Goal: Find specific page/section: Find specific page/section

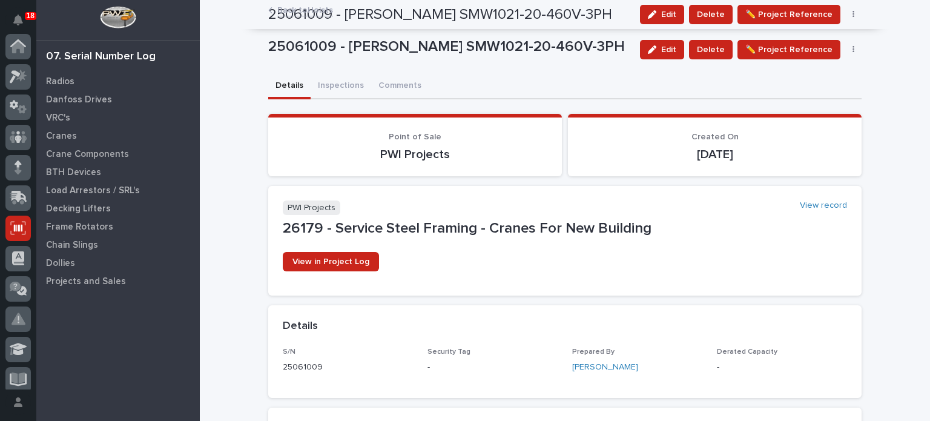
scroll to position [182, 0]
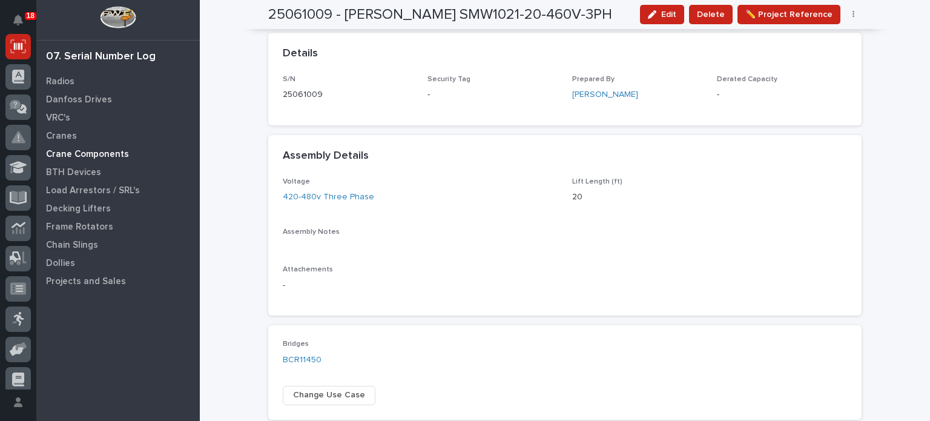
click at [96, 149] on p "Crane Components" at bounding box center [87, 154] width 83 height 11
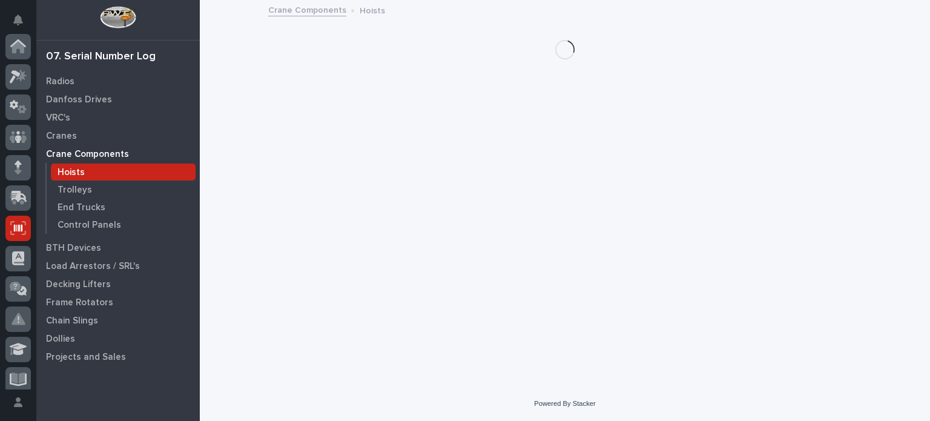
scroll to position [182, 0]
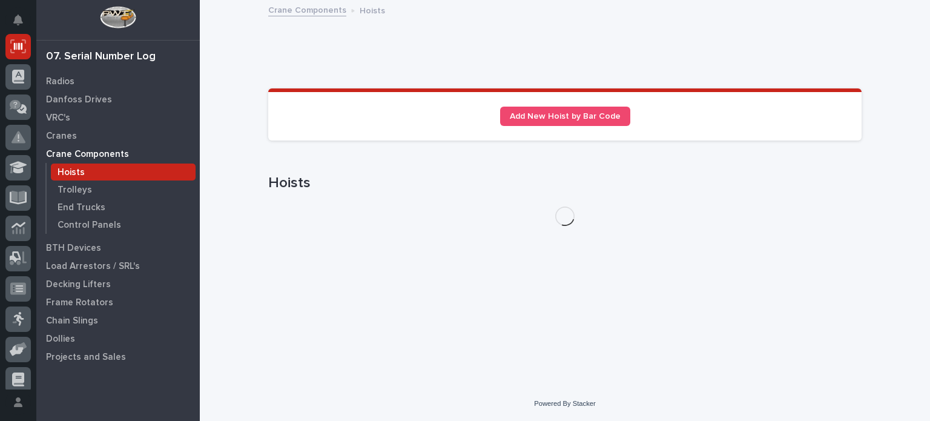
click at [85, 176] on div "Hoists" at bounding box center [123, 172] width 145 height 17
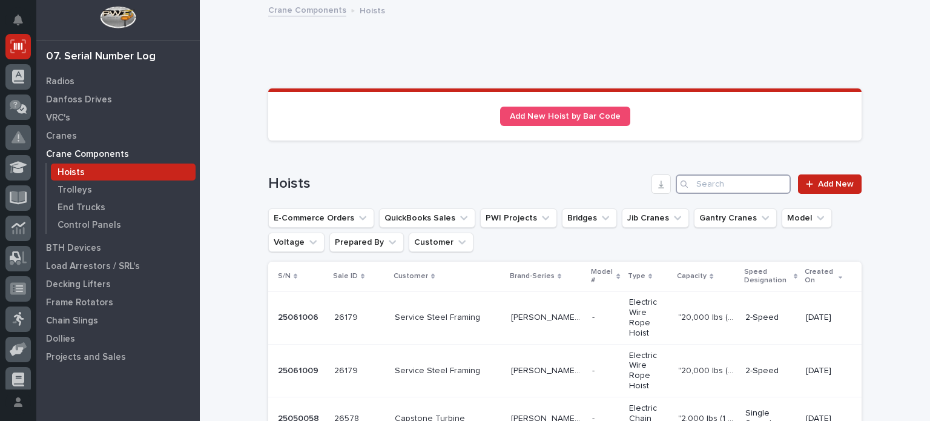
click at [747, 181] on input "Search" at bounding box center [733, 183] width 115 height 19
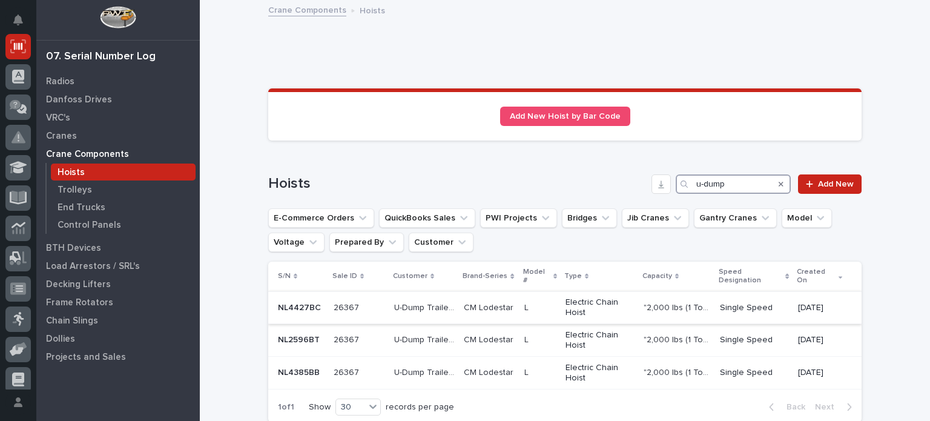
type input "u-dump"
click at [482, 305] on p "CM Lodestar" at bounding box center [490, 306] width 52 height 13
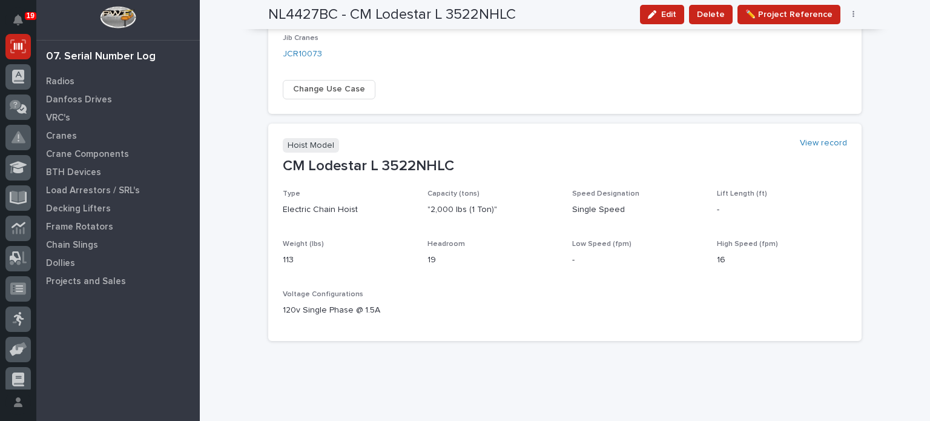
scroll to position [602, 0]
